Goal: Task Accomplishment & Management: Complete application form

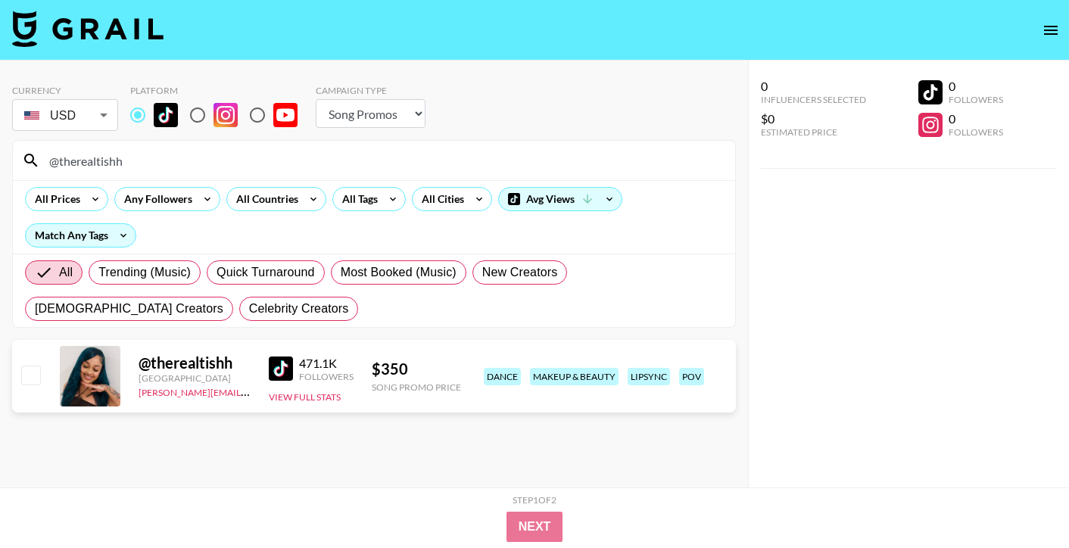
select select "Song"
click at [125, 160] on input "@therealtishh" at bounding box center [383, 160] width 686 height 24
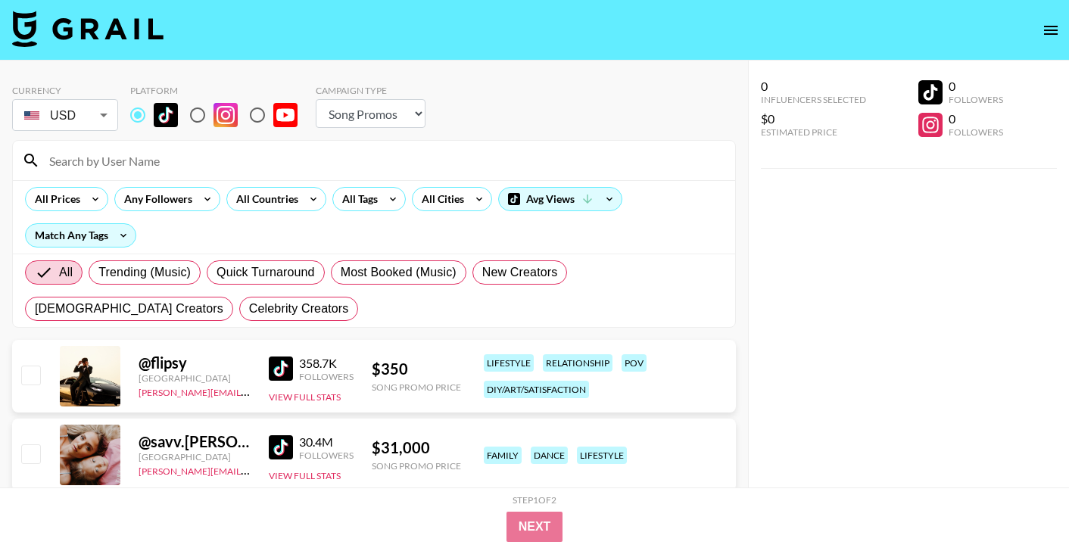
click at [103, 159] on input at bounding box center [383, 160] width 686 height 24
paste input "@.elliebarker"
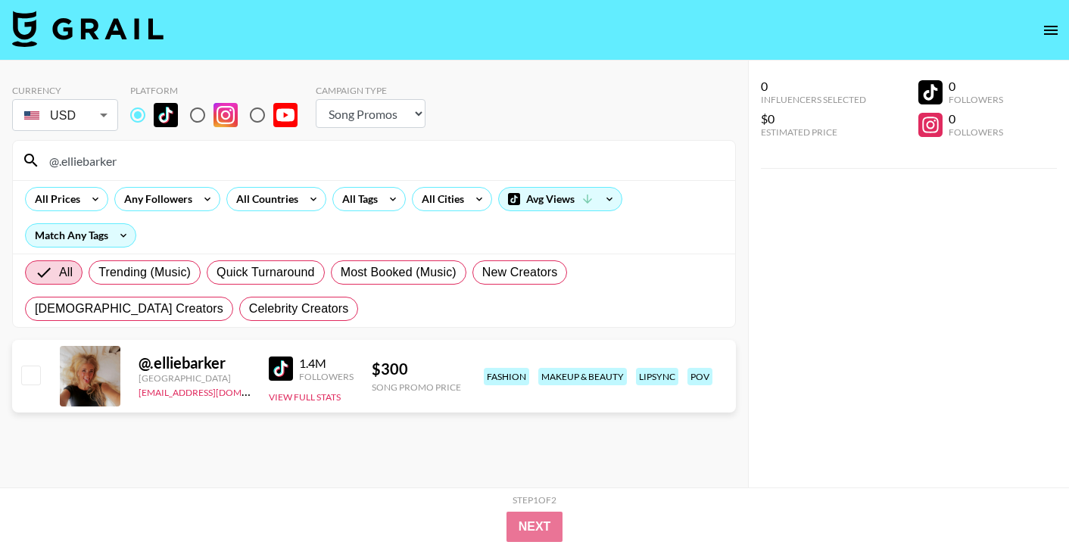
type input "@.elliebarker"
click at [37, 379] on input "checkbox" at bounding box center [30, 375] width 18 height 18
checkbox input "true"
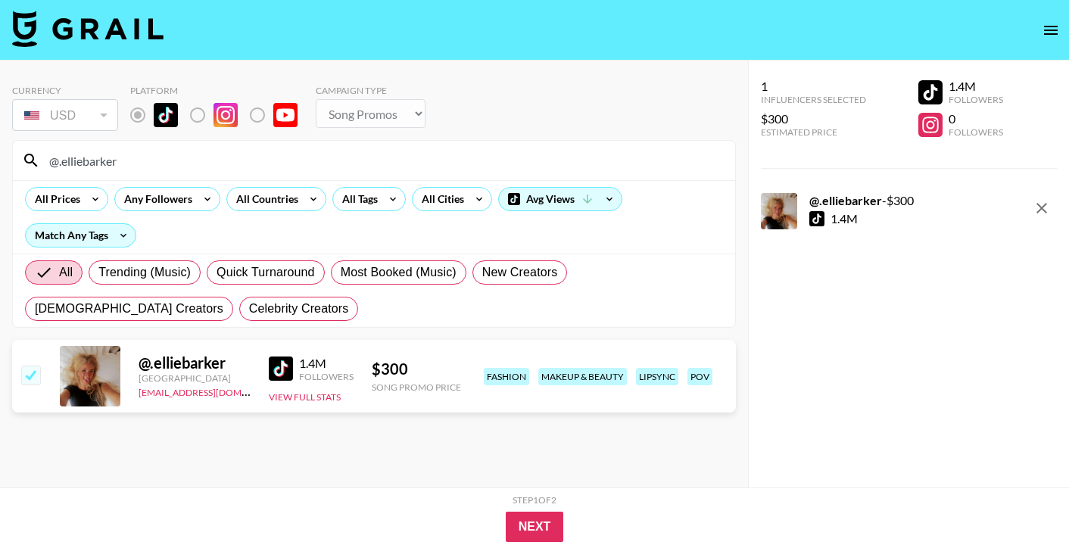
click at [98, 163] on input "@.elliebarker" at bounding box center [383, 160] width 686 height 24
paste input "[DOMAIN_NAME]"
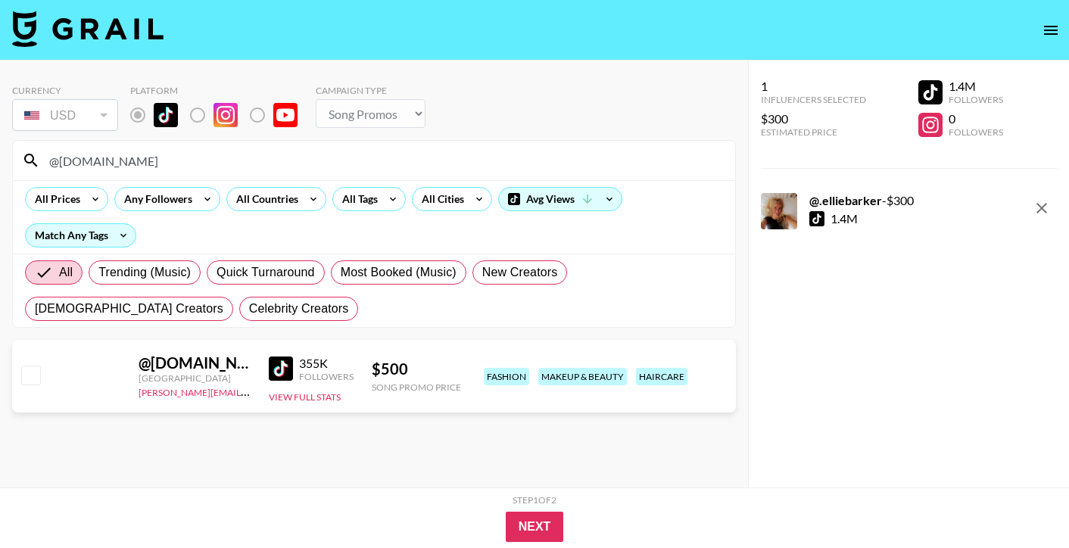
type input "@[DOMAIN_NAME]"
click at [33, 371] on input "checkbox" at bounding box center [30, 375] width 18 height 18
checkbox input "true"
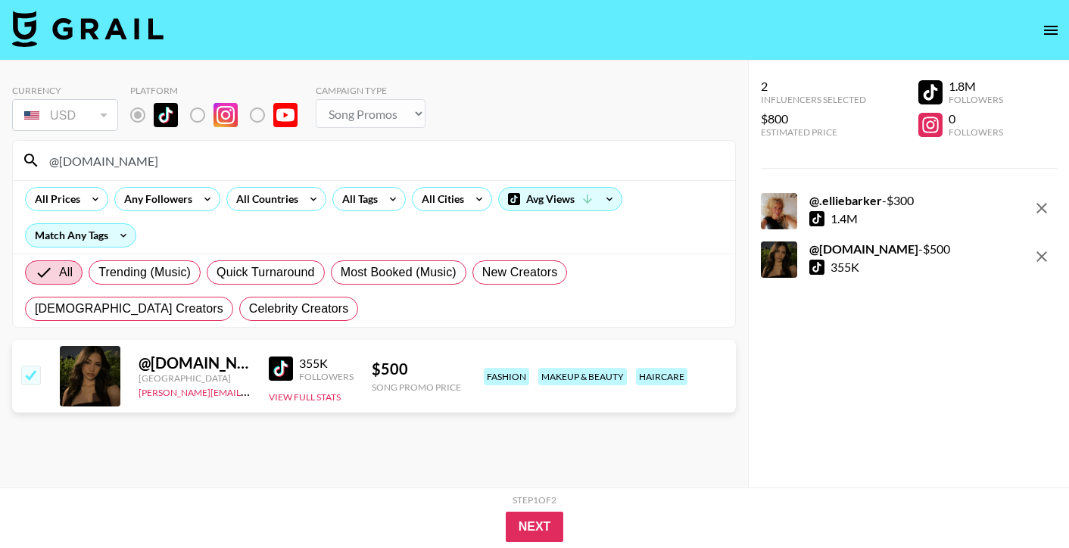
click at [86, 164] on input "@[DOMAIN_NAME]" at bounding box center [383, 160] width 686 height 24
paste input "camfant"
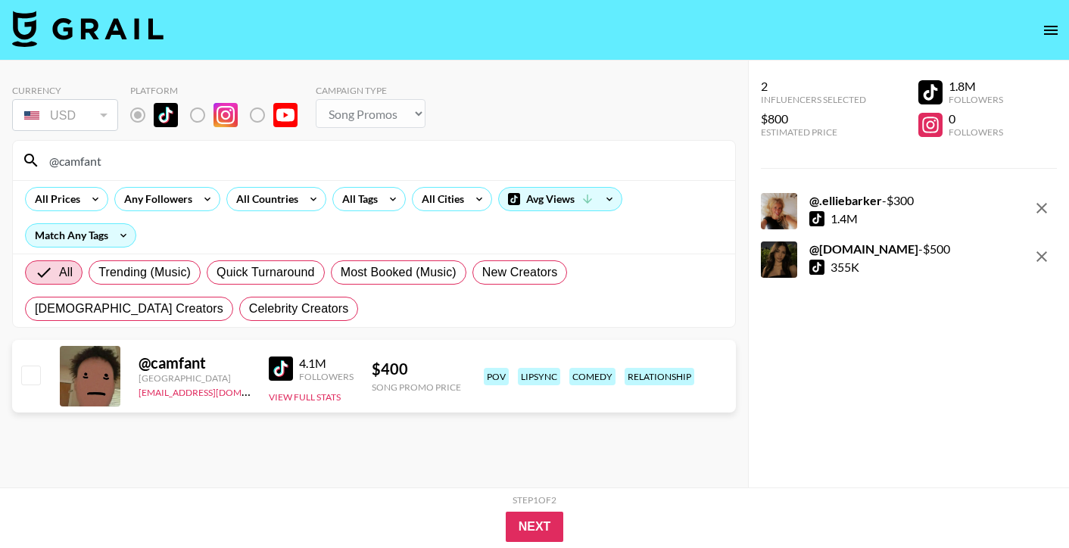
type input "@camfant"
click at [36, 370] on input "checkbox" at bounding box center [30, 375] width 18 height 18
checkbox input "true"
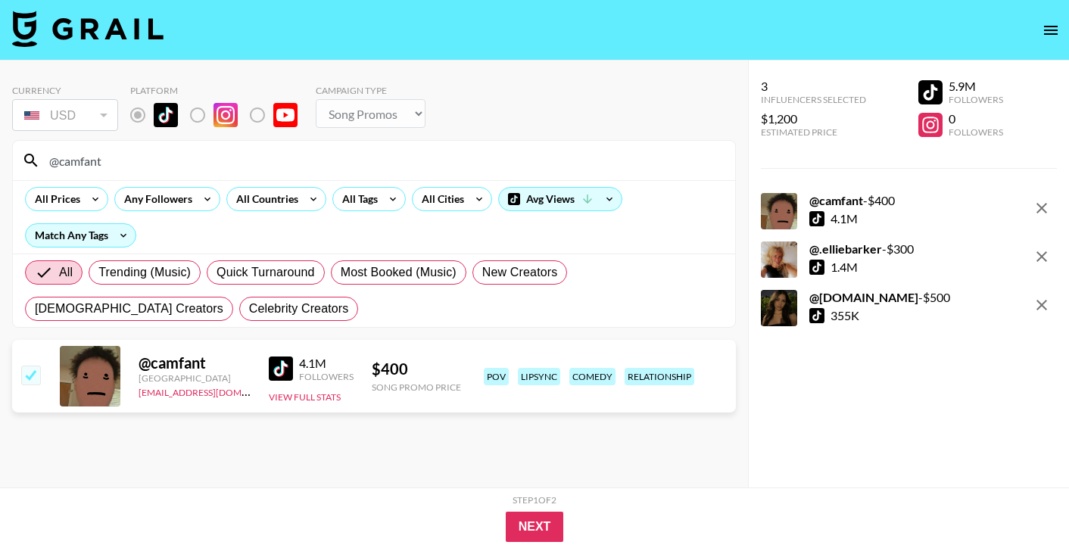
click at [134, 167] on input "@camfant" at bounding box center [383, 160] width 686 height 24
paste input "ashleyb4253"
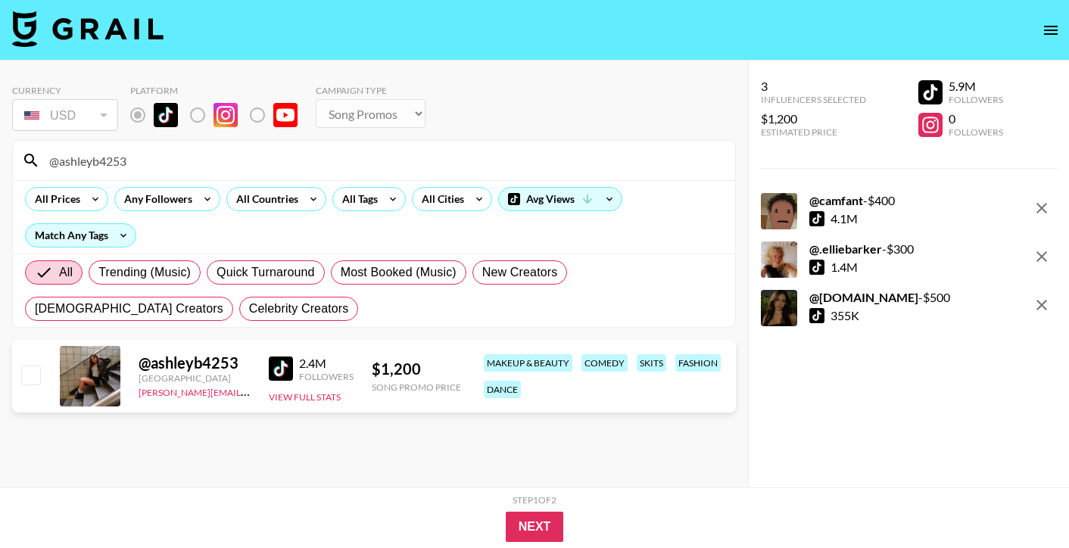
type input "@ashleyb4253"
click at [535, 523] on button "Next" at bounding box center [535, 527] width 58 height 30
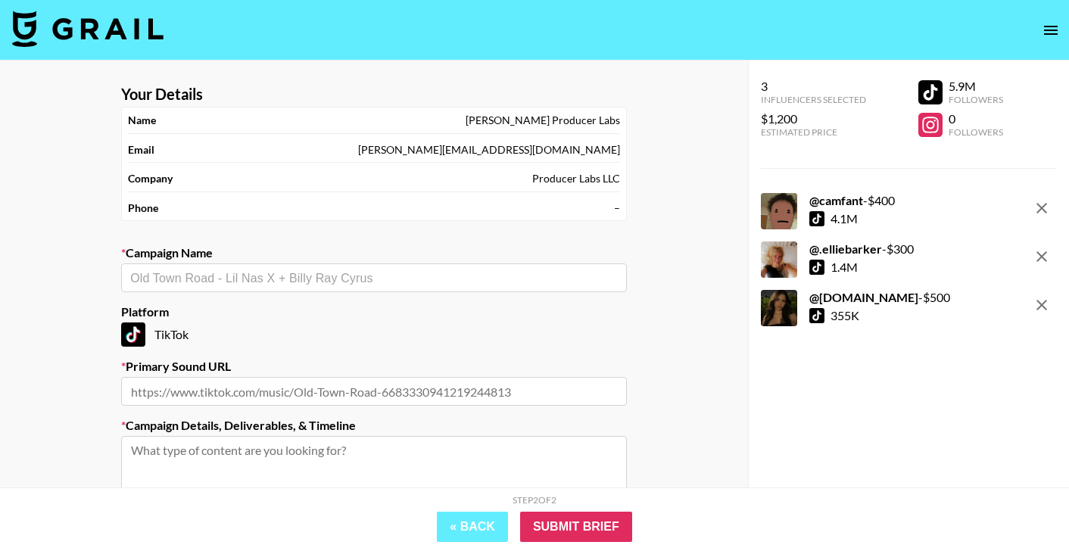
click at [303, 282] on input "text" at bounding box center [374, 278] width 488 height 17
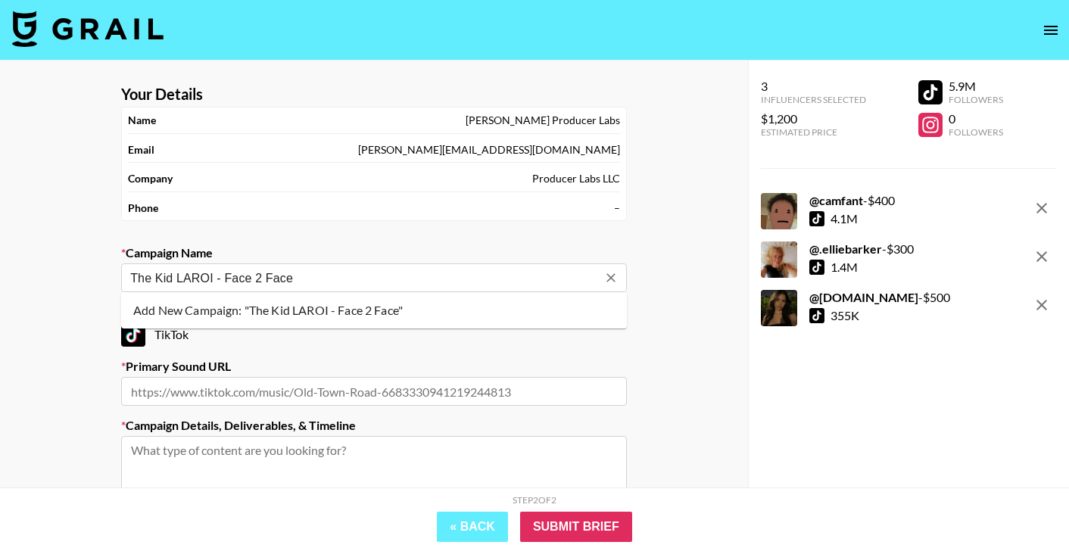
type input "The Kid LAROI - Face 2 Face"
click at [306, 313] on li "Add New Campaign: "The Kid LAROI - Face 2 Face"" at bounding box center [374, 310] width 506 height 24
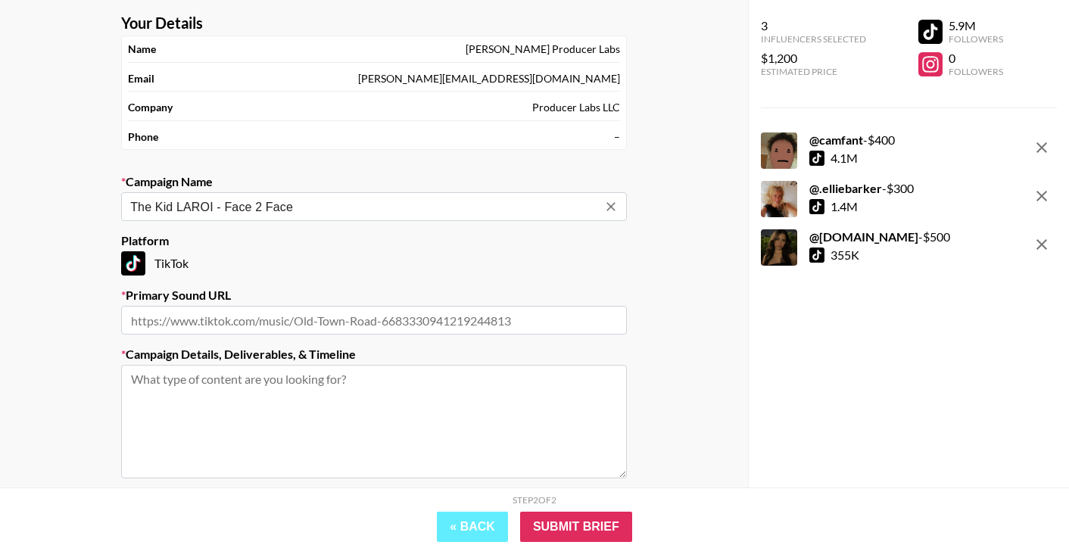
scroll to position [90, 0]
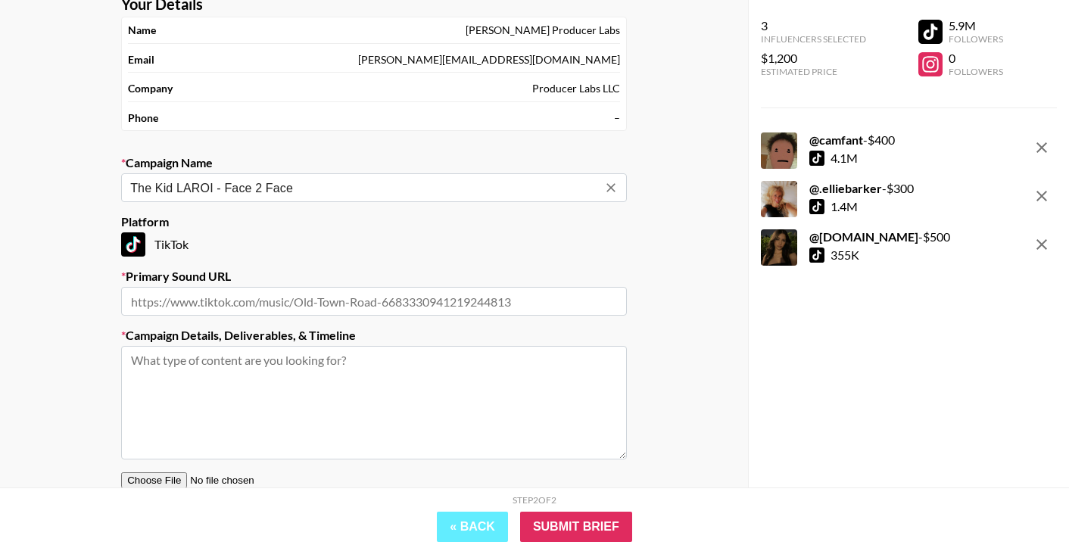
type input "The Kid LAROI - Face 2 Face"
click at [306, 313] on input "text" at bounding box center [374, 301] width 506 height 29
click at [217, 306] on input "text" at bounding box center [374, 301] width 506 height 29
paste input "[URL][DOMAIN_NAME]"
type input "[URL][DOMAIN_NAME]"
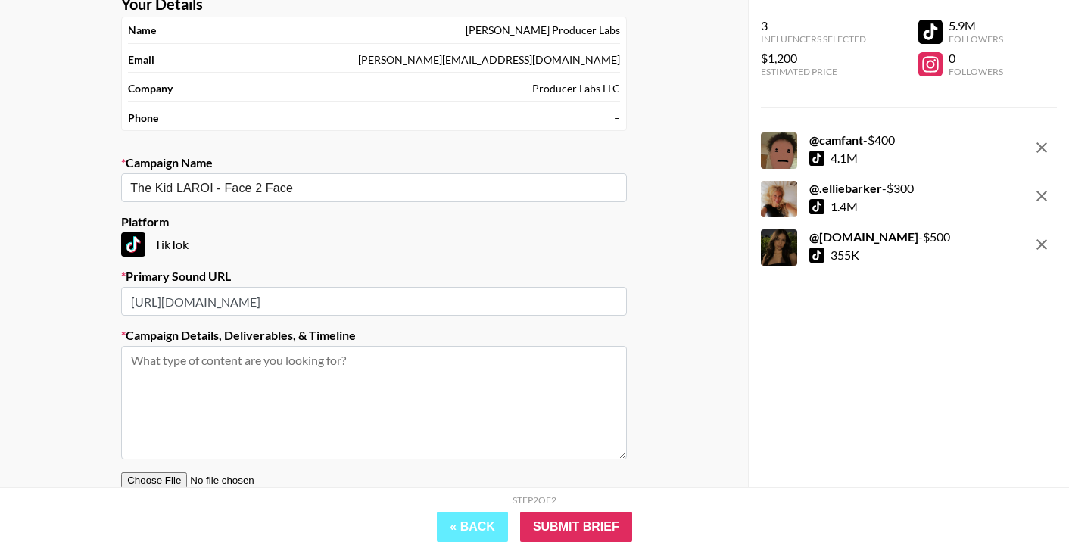
click at [246, 374] on textarea at bounding box center [374, 403] width 506 height 114
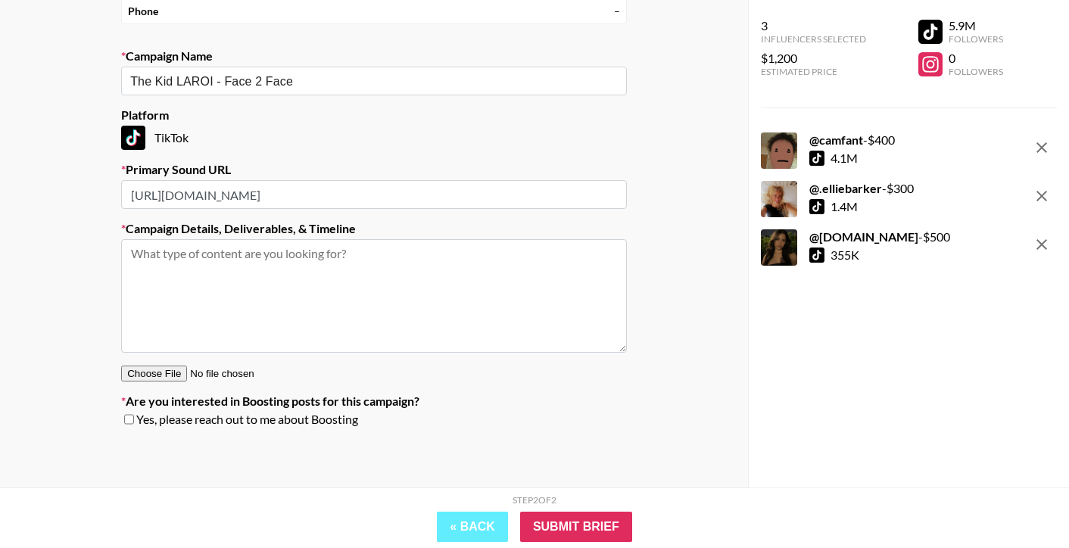
click at [293, 317] on textarea at bounding box center [374, 296] width 506 height 114
paste textarea "Emotional/Dramatic Lip Sync Creators will create content of them lip syncing th…"
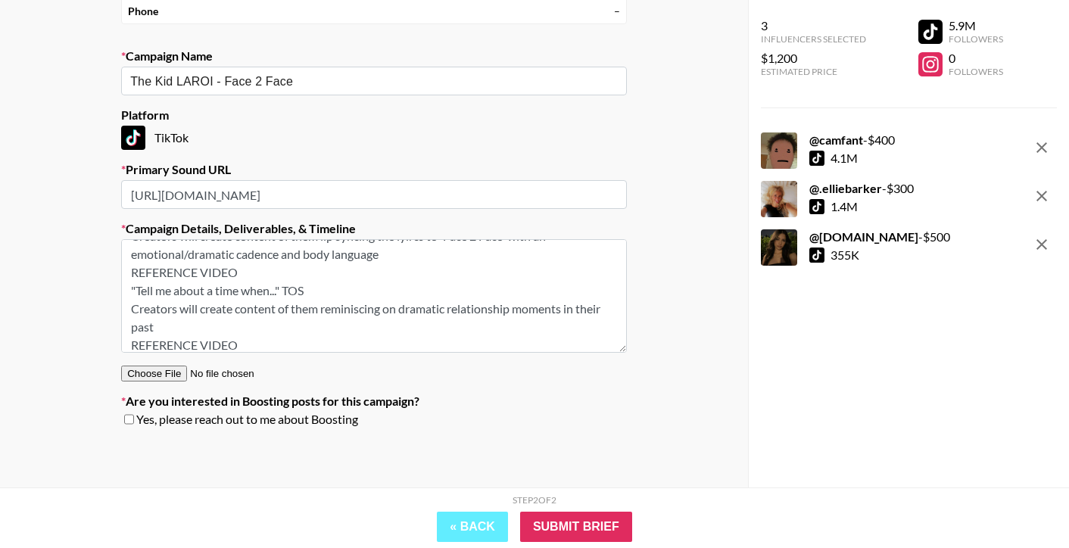
scroll to position [0, 0]
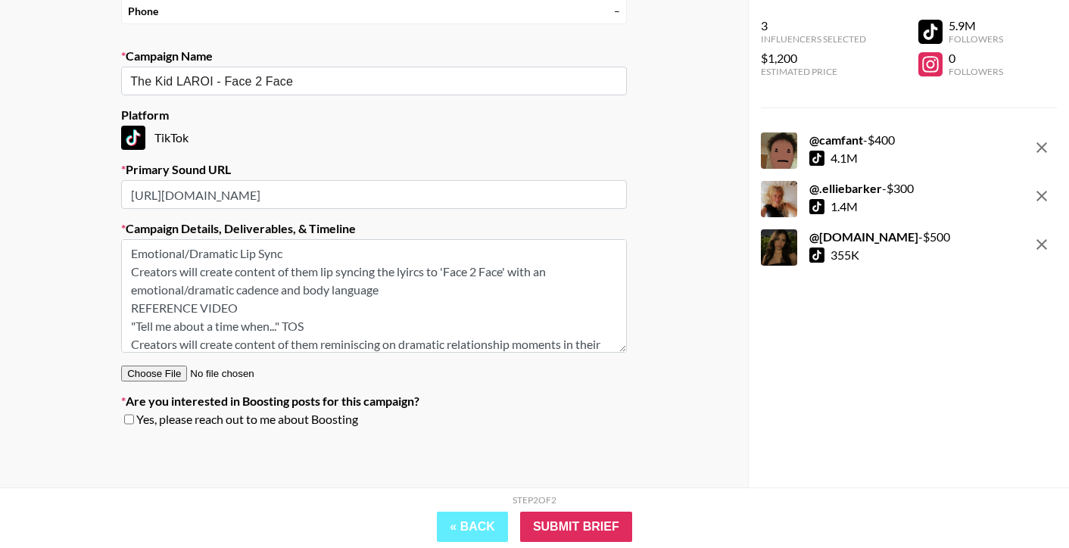
click at [132, 260] on textarea "Emotional/Dramatic Lip Sync Creators will create content of them lip syncing th…" at bounding box center [374, 296] width 506 height 114
click at [127, 272] on textarea "Emotional/Dramatic Lip Sync Creators will create content of them lip syncing th…" at bounding box center [374, 296] width 506 height 114
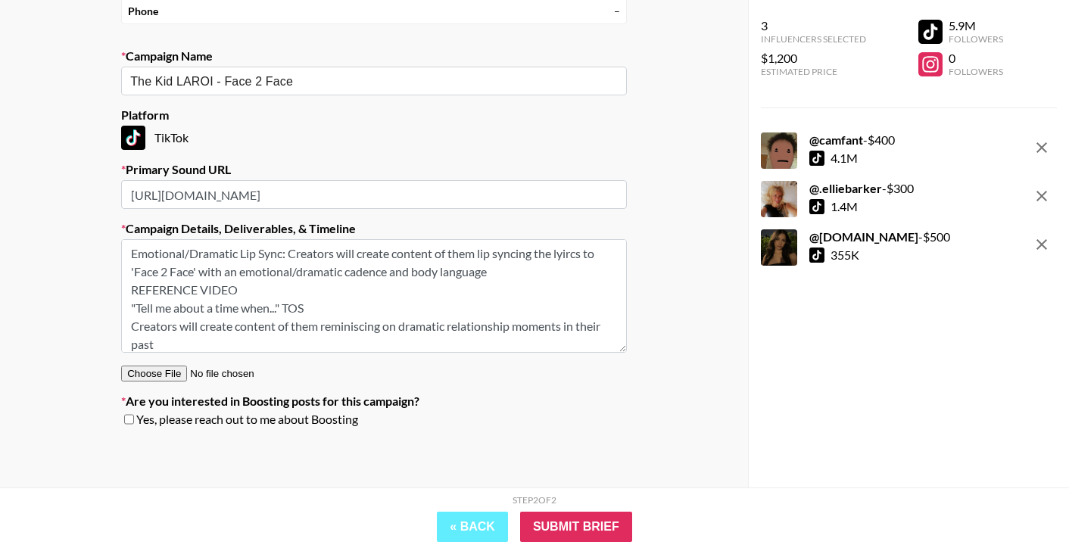
click at [490, 279] on textarea "Emotional/Dramatic Lip Sync: Creators will create content of them lip syncing t…" at bounding box center [374, 296] width 506 height 114
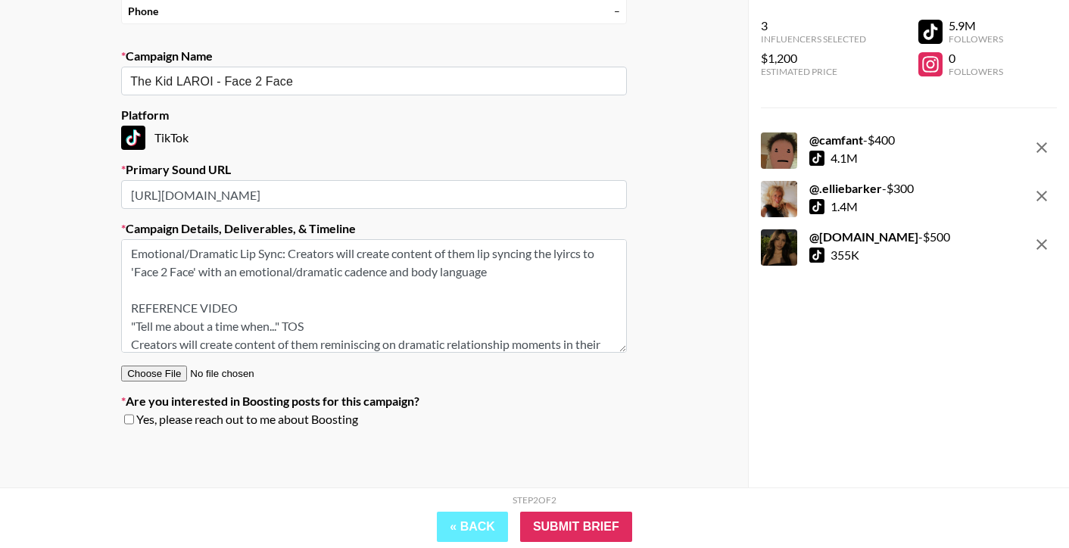
drag, startPoint x: 243, startPoint y: 311, endPoint x: 125, endPoint y: 311, distance: 118.1
click at [125, 311] on textarea "Emotional/Dramatic Lip Sync: Creators will create content of them lip syncing t…" at bounding box center [374, 296] width 506 height 114
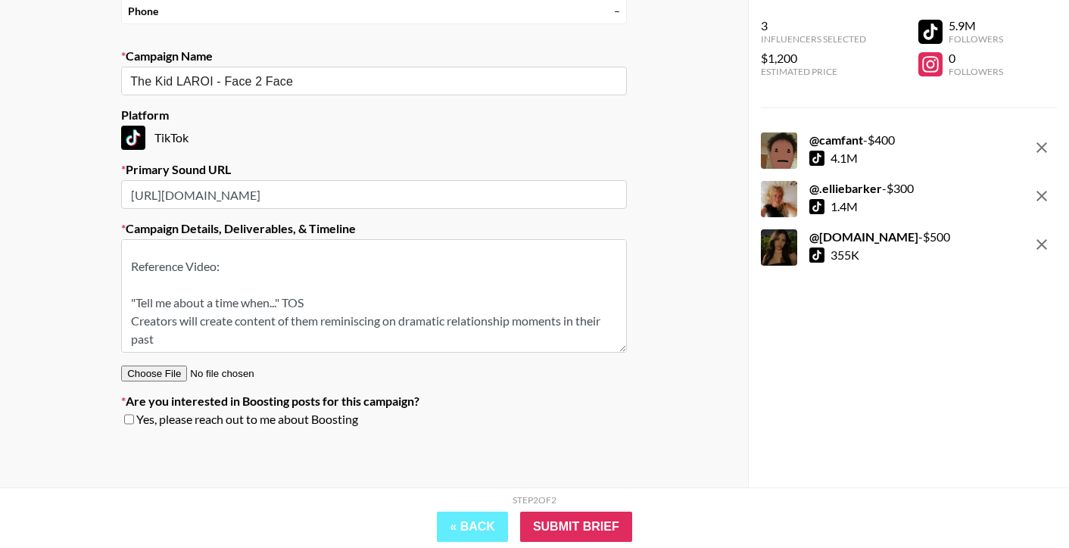
scroll to position [45, 0]
click at [133, 315] on textarea "Emotional/Dramatic Lip Sync: Creators will create content of them lip syncing t…" at bounding box center [374, 296] width 506 height 114
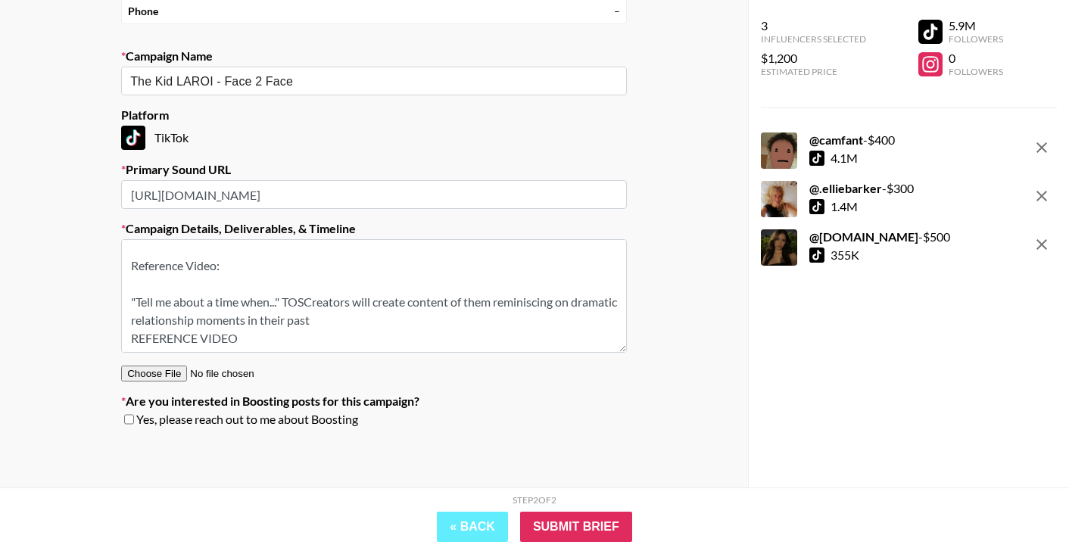
scroll to position [42, 0]
click at [379, 318] on textarea "Emotional/Dramatic Lip Sync: Creators will create content of them lip syncing t…" at bounding box center [374, 296] width 506 height 114
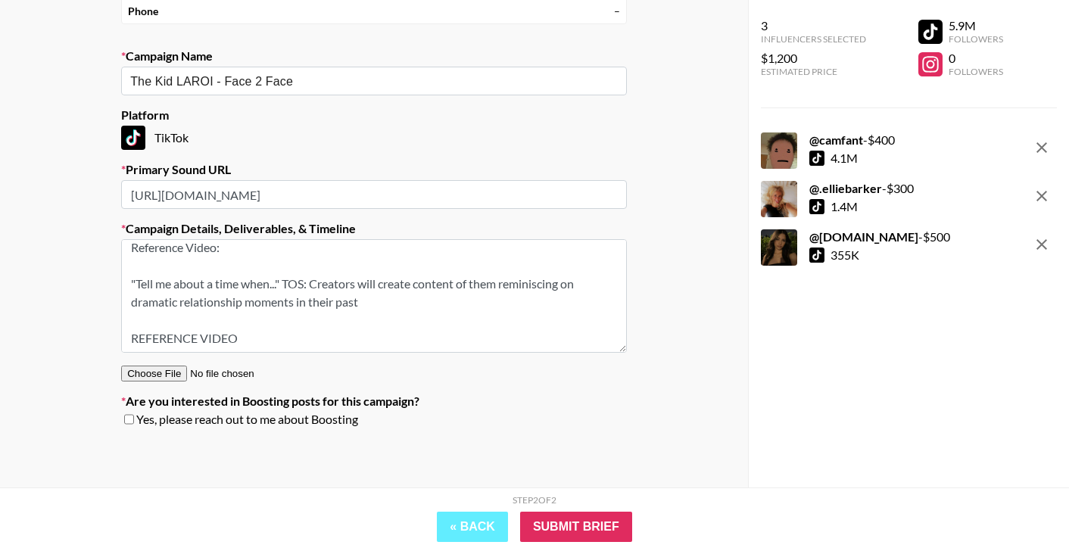
drag, startPoint x: 132, startPoint y: 333, endPoint x: 83, endPoint y: 333, distance: 49.2
click at [83, 333] on div "Your Details Name [PERSON_NAME] Producer Labs Email [PERSON_NAME][EMAIL_ADDRESS…" at bounding box center [374, 176] width 748 height 624
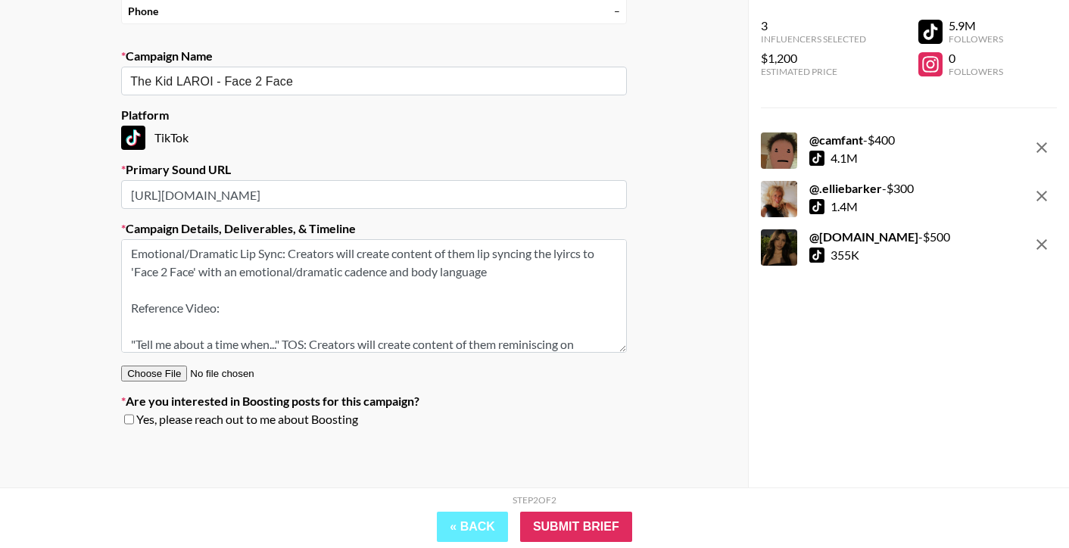
click at [135, 254] on textarea "Emotional/Dramatic Lip Sync: Creators will create content of them lip syncing t…" at bounding box center [374, 296] width 506 height 114
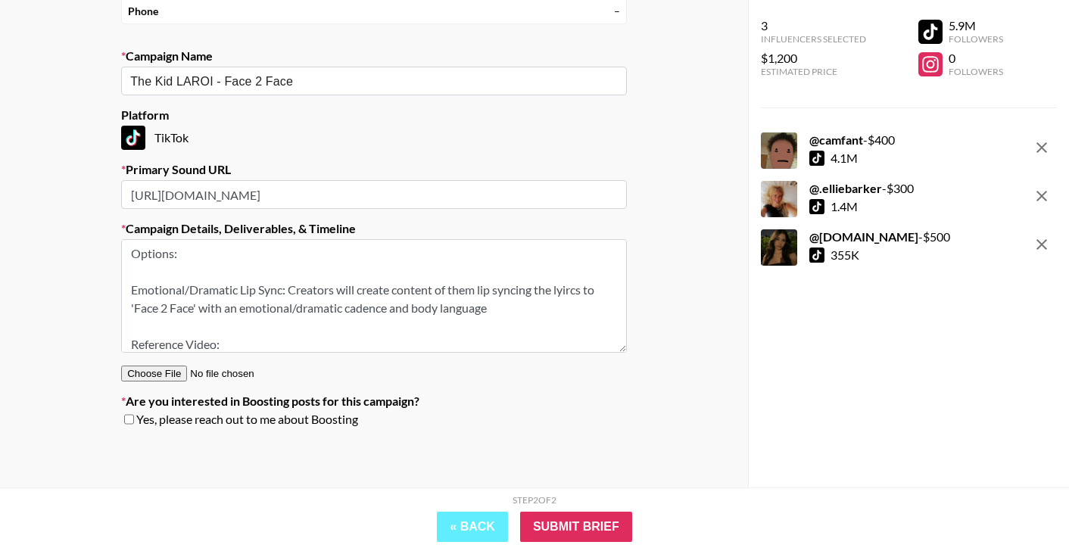
click at [582, 288] on textarea "Options: Emotional/Dramatic Lip Sync: Creators will create content of them lip …" at bounding box center [374, 296] width 506 height 114
type textarea "Options: Emotional/Dramatic Lip Sync: Creators will create content of them lip …"
